Goal: Navigation & Orientation: Go to known website

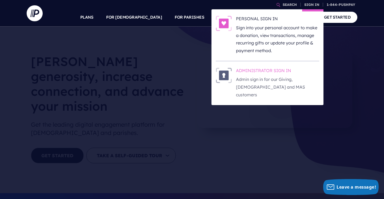
click at [263, 71] on h6 "ADMINISTRATOR SIGN IN" at bounding box center [277, 72] width 83 height 8
click at [273, 71] on h6 "ADMINISTRATOR SIGN IN" at bounding box center [277, 72] width 83 height 8
click at [275, 71] on h6 "ADMINISTRATOR SIGN IN" at bounding box center [277, 72] width 83 height 8
